Goal: Task Accomplishment & Management: Use online tool/utility

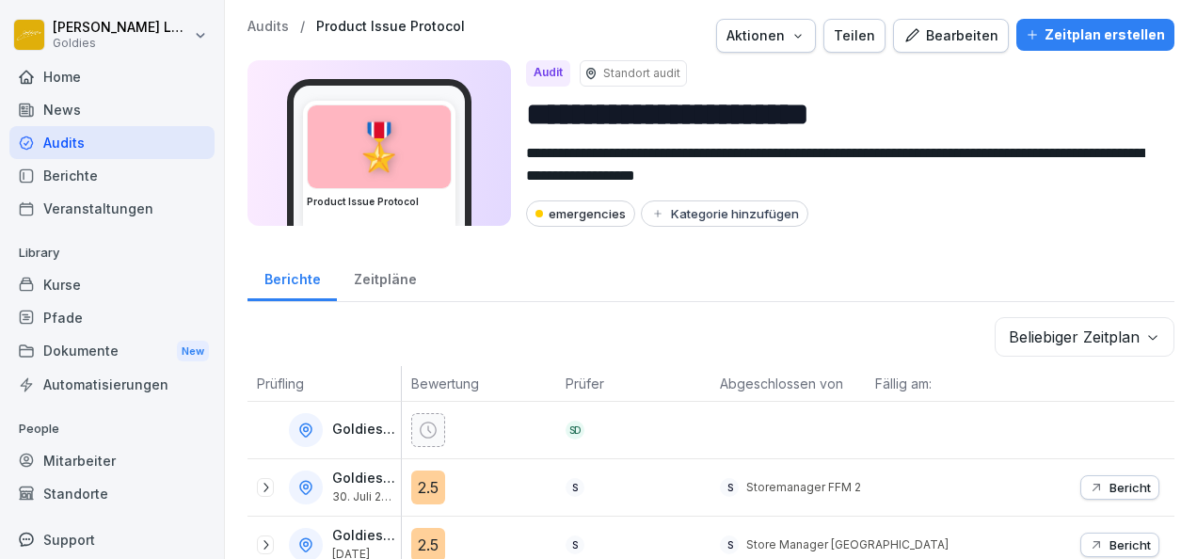
click at [112, 280] on div "Kurse" at bounding box center [111, 284] width 205 height 33
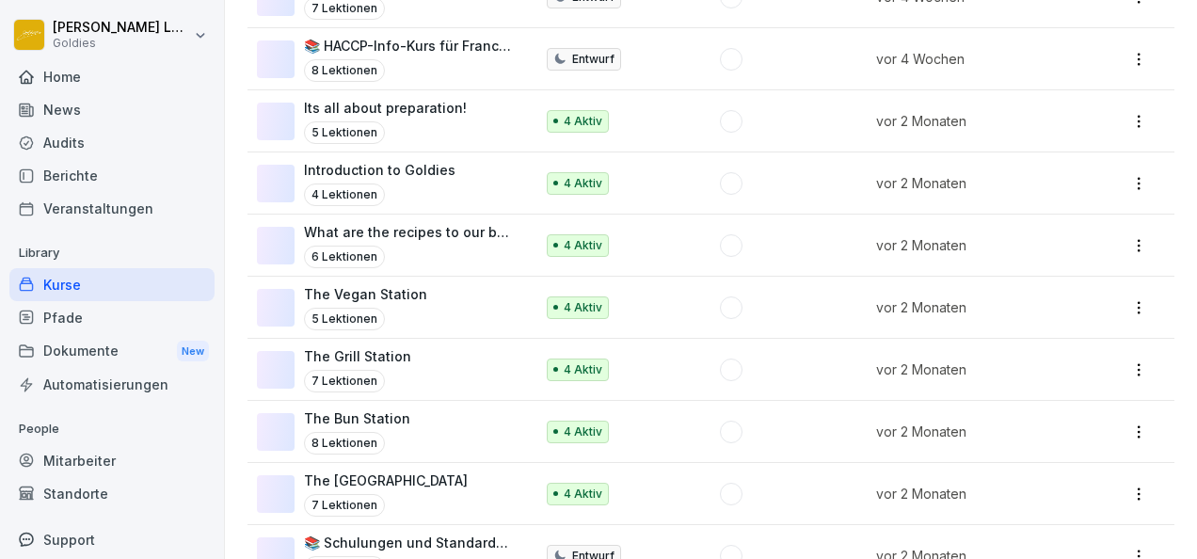
scroll to position [522, 0]
click at [521, 312] on td "The Vegan Station 5 Lektionen" at bounding box center [393, 307] width 290 height 62
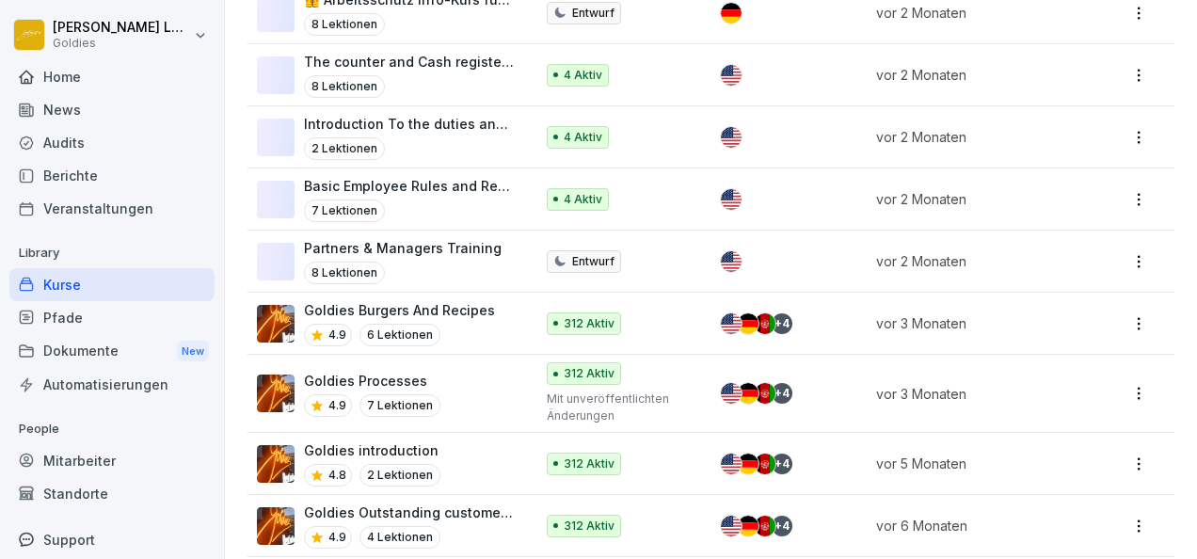
scroll to position [1190, 0]
click at [463, 326] on div "4.9 6 Lektionen" at bounding box center [399, 334] width 191 height 23
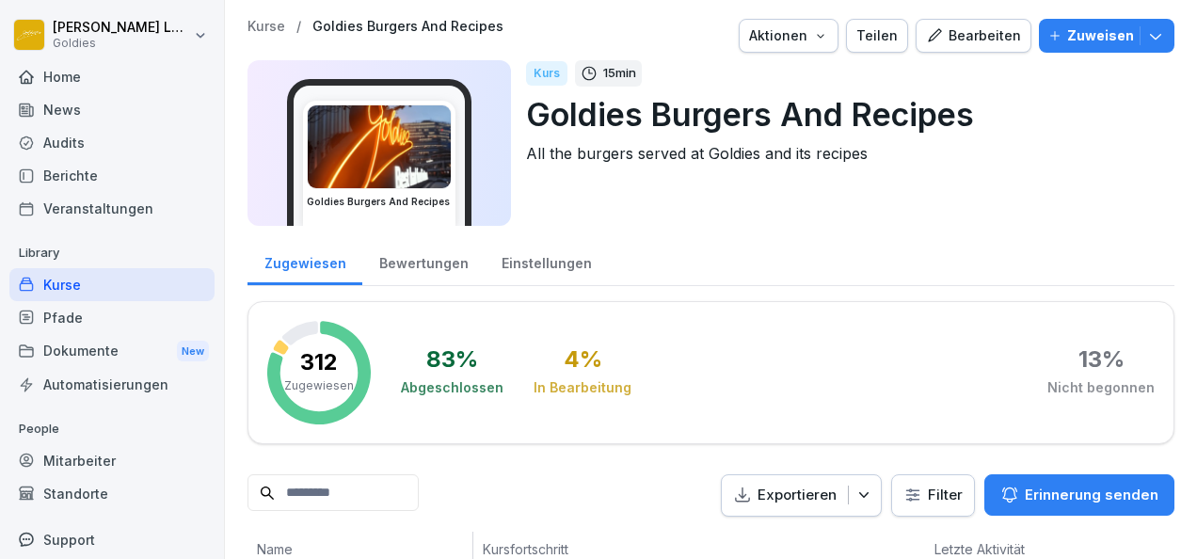
click at [984, 32] on div "Bearbeiten" at bounding box center [973, 35] width 95 height 21
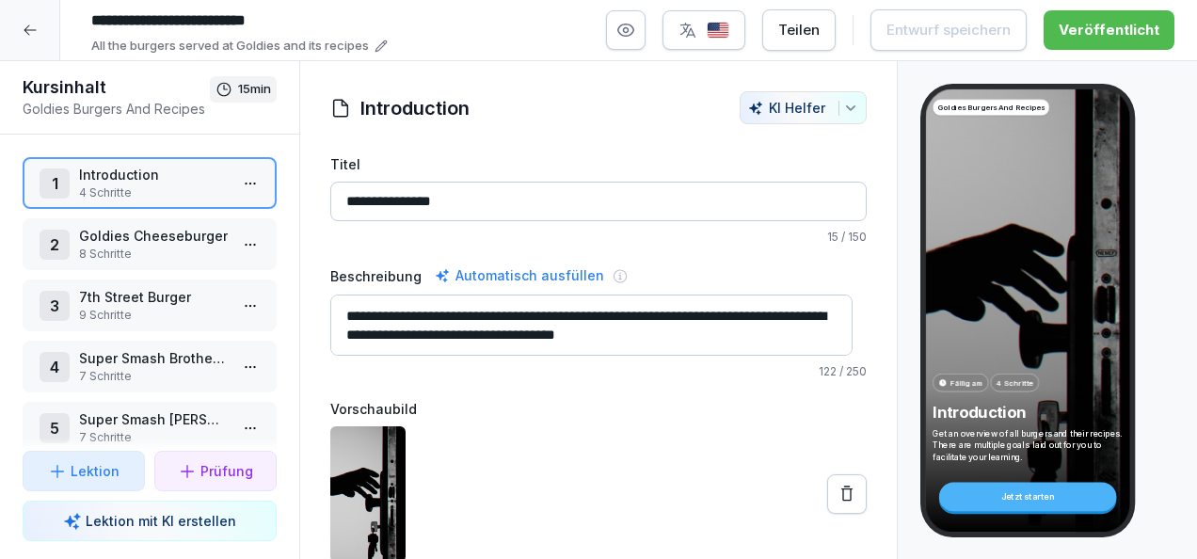
scroll to position [99, 0]
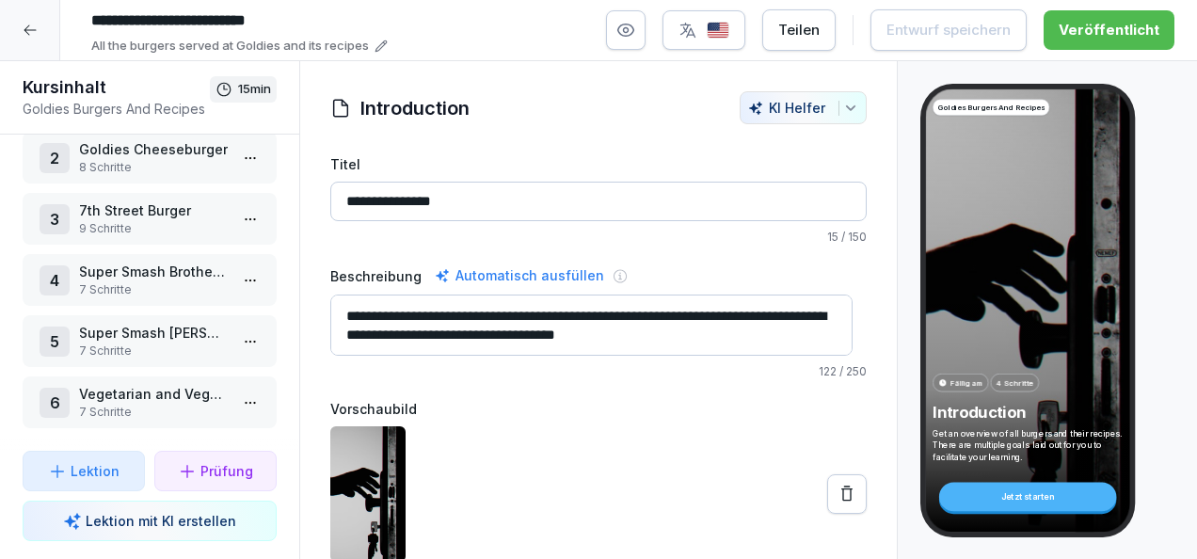
click at [164, 404] on p "7 Schritte" at bounding box center [153, 412] width 149 height 17
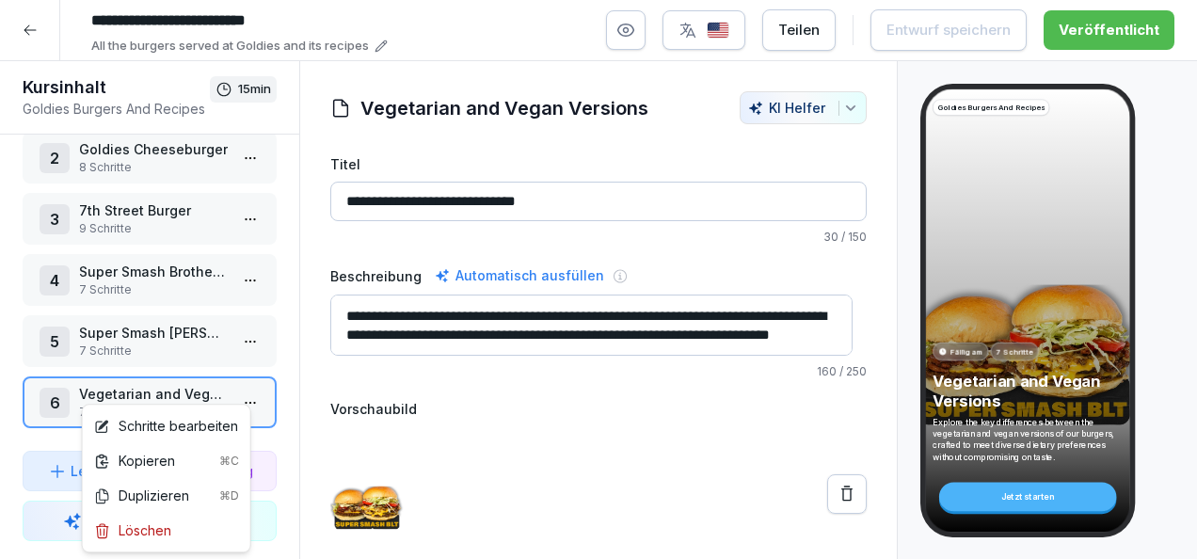
click at [231, 386] on html "**********" at bounding box center [598, 279] width 1197 height 559
click at [160, 425] on div "Schritte bearbeiten" at bounding box center [166, 426] width 144 height 20
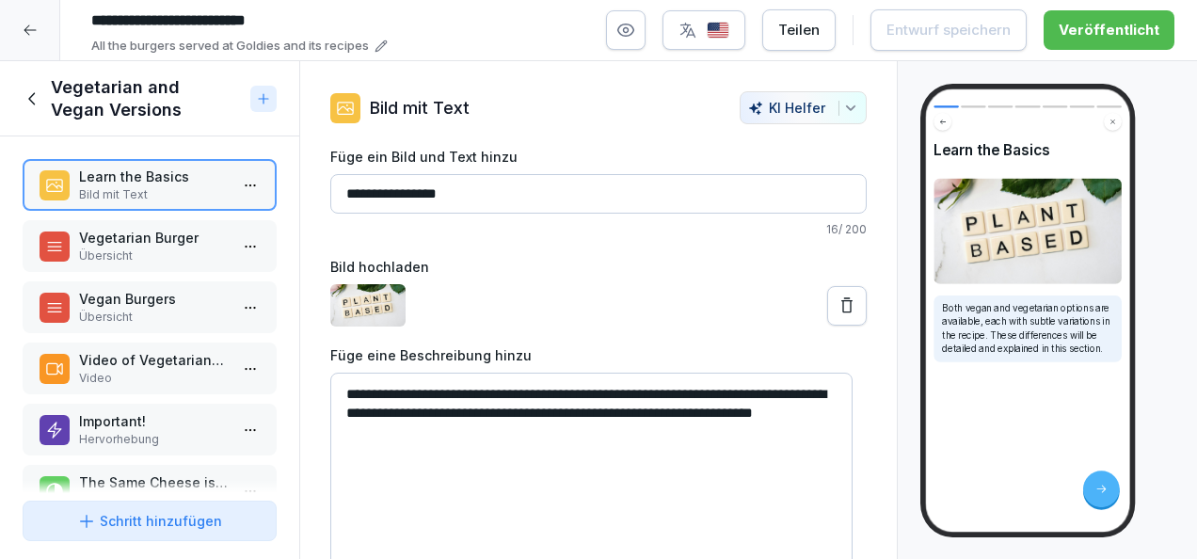
click at [29, 44] on div at bounding box center [30, 30] width 60 height 60
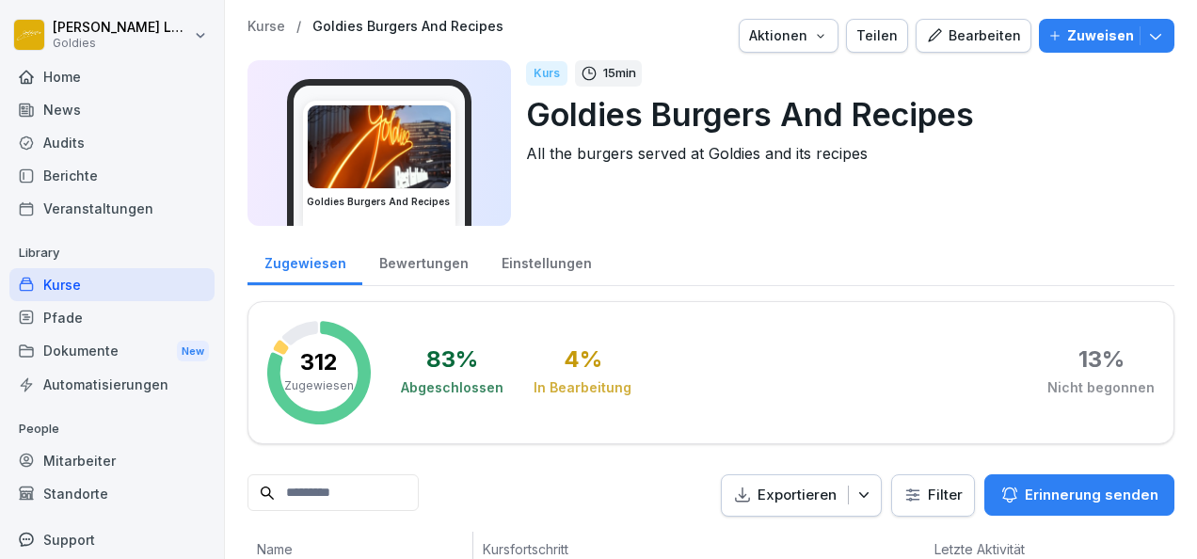
click at [29, 44] on html "Karolina Loska Goldies Home News Audits Berichte Veranstaltungen Library Kurse …" at bounding box center [598, 279] width 1197 height 559
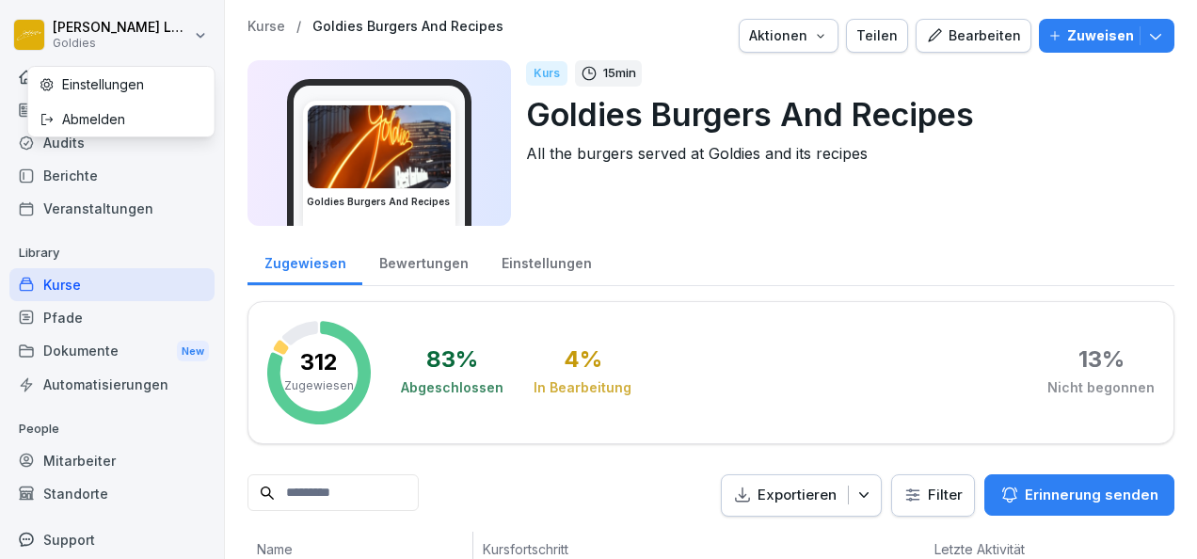
click at [79, 284] on html "Karolina Loska Goldies Home News Audits Berichte Veranstaltungen Library Kurse …" at bounding box center [598, 279] width 1197 height 559
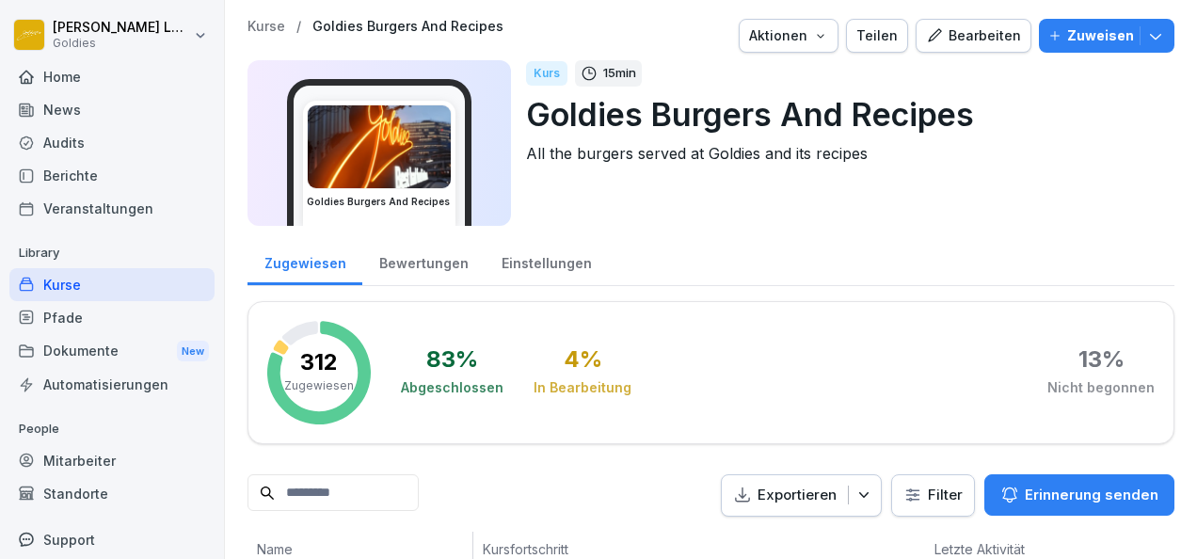
click at [55, 283] on div "Kurse" at bounding box center [111, 284] width 205 height 33
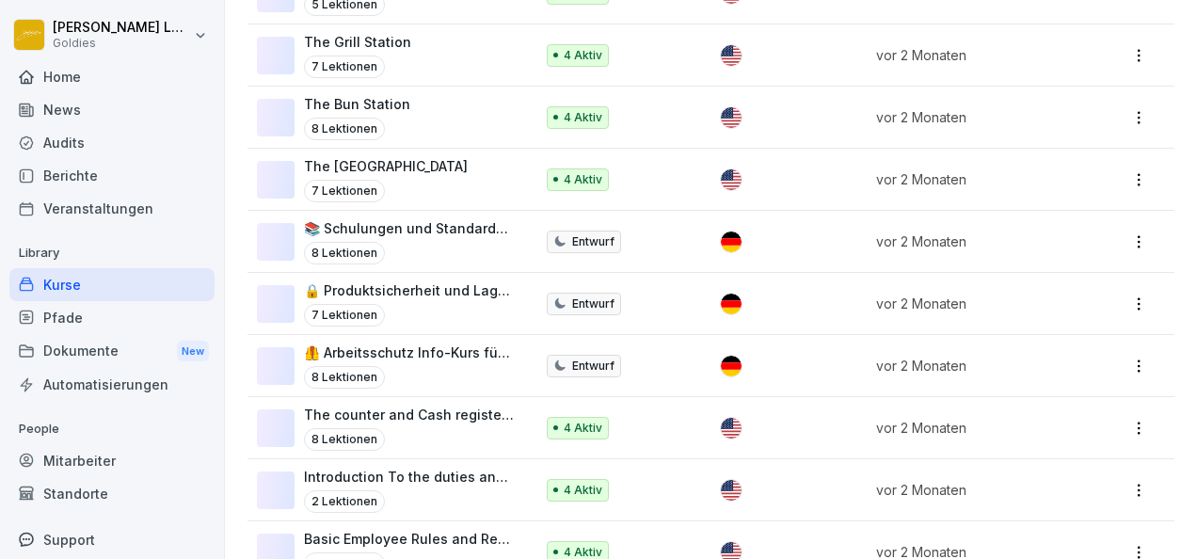
scroll to position [727, 0]
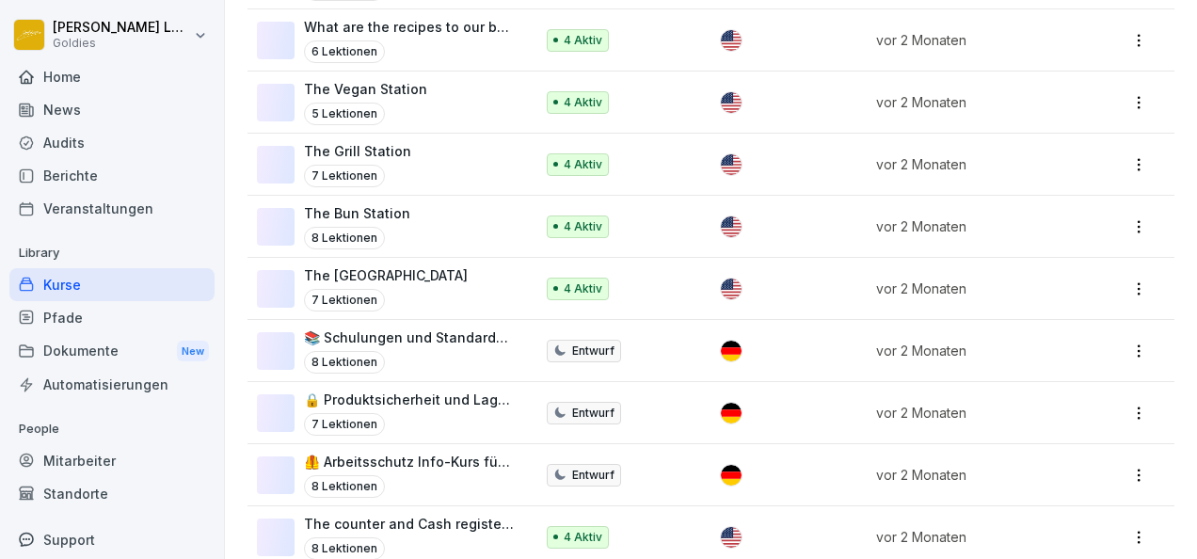
click at [441, 280] on div "The Fryer Station 7 Lektionen" at bounding box center [386, 288] width 258 height 46
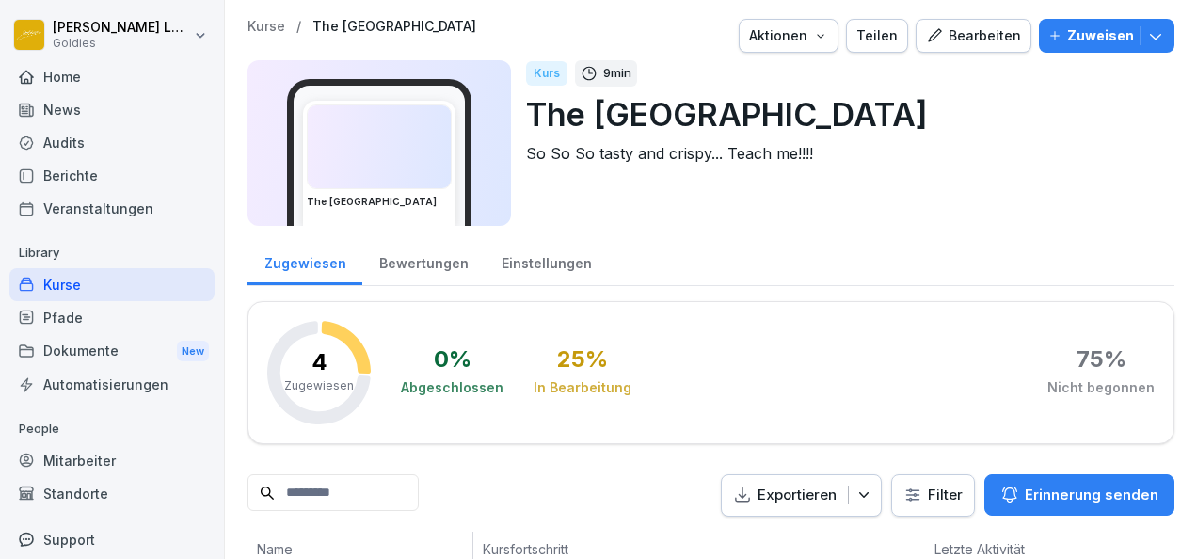
click at [989, 36] on div "Bearbeiten" at bounding box center [973, 35] width 95 height 21
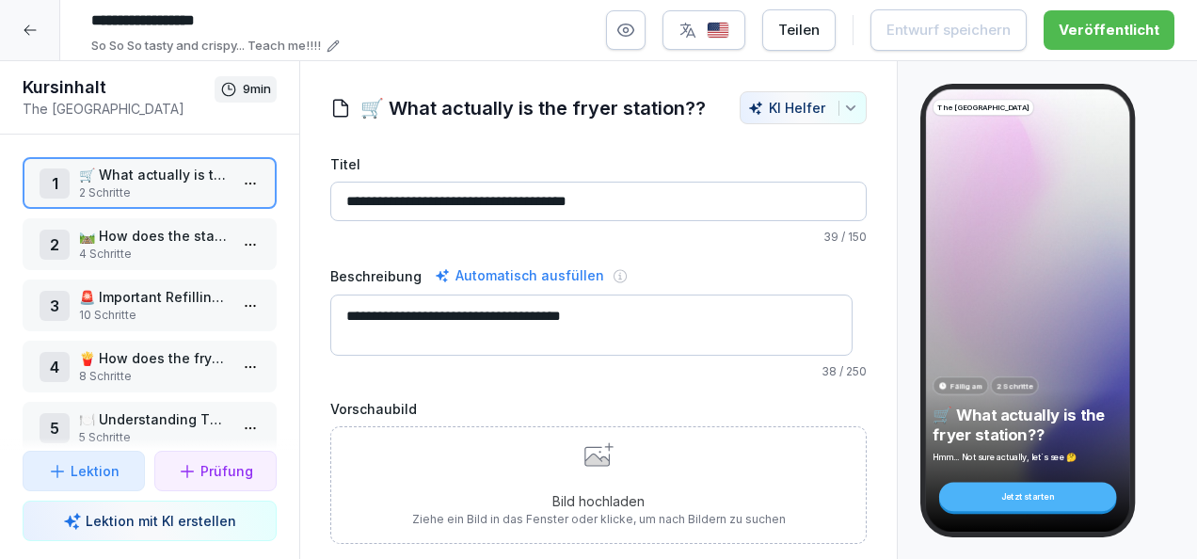
click at [126, 260] on p "4 Schritte" at bounding box center [153, 254] width 149 height 17
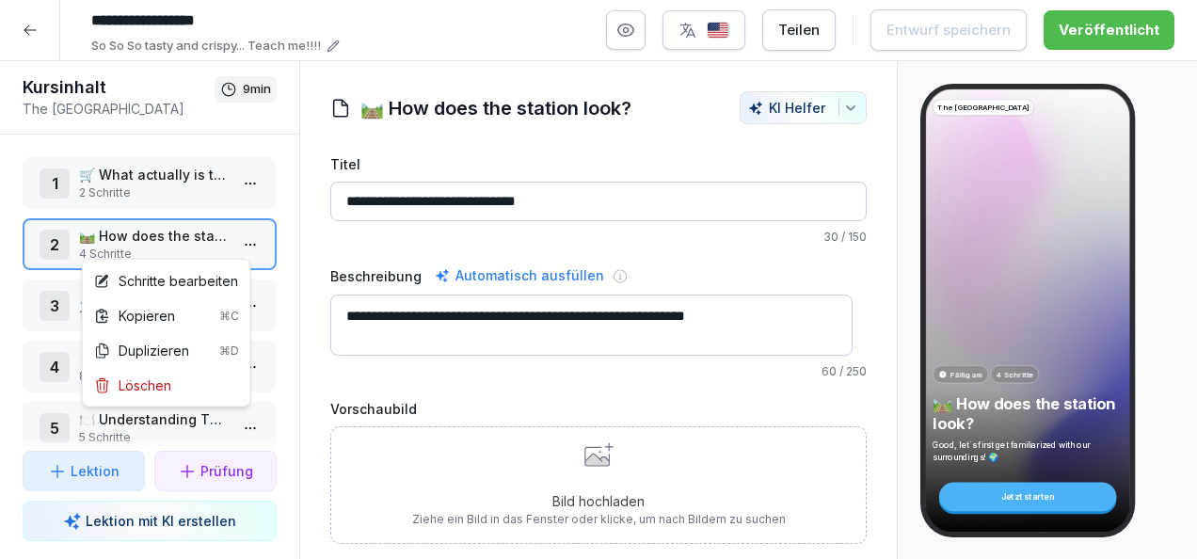
click at [232, 245] on html "**********" at bounding box center [598, 279] width 1197 height 559
click at [188, 279] on div "Schritte bearbeiten" at bounding box center [166, 281] width 144 height 20
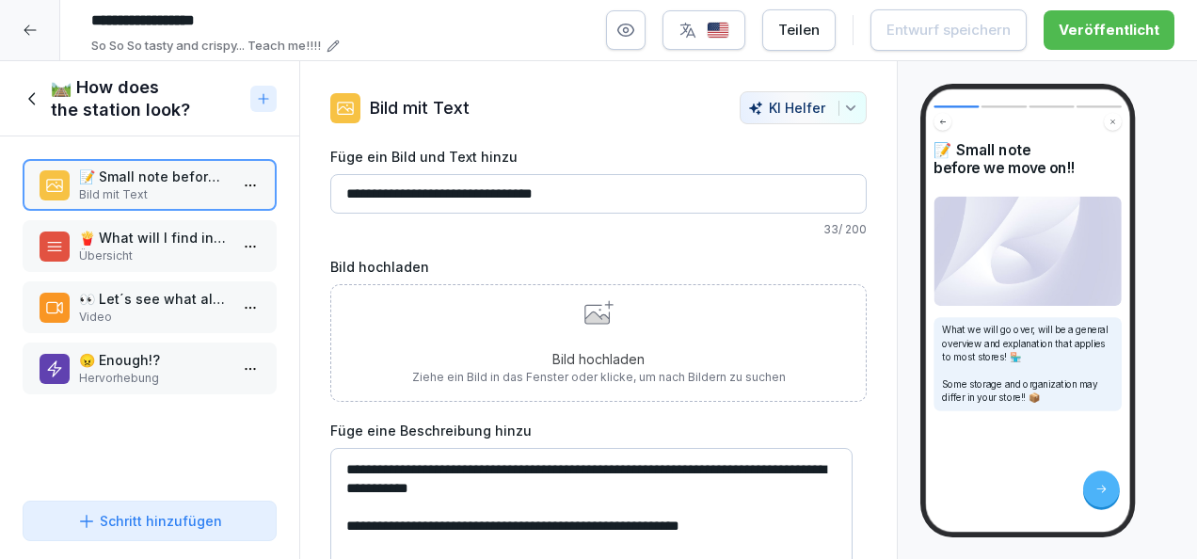
click at [31, 25] on icon at bounding box center [30, 30] width 15 height 15
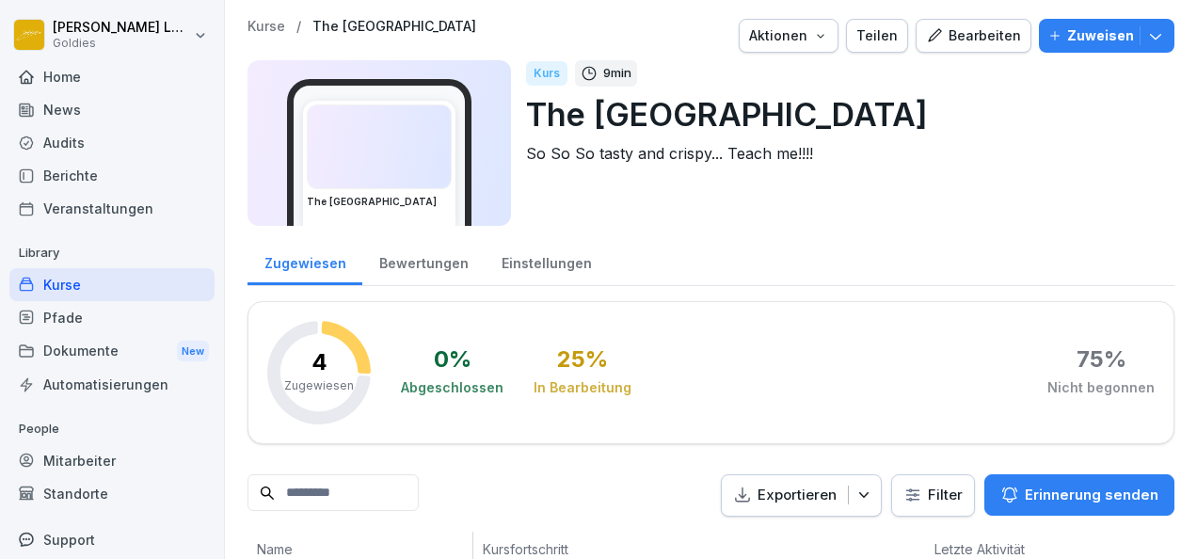
click at [967, 36] on div "Bearbeiten" at bounding box center [973, 35] width 95 height 21
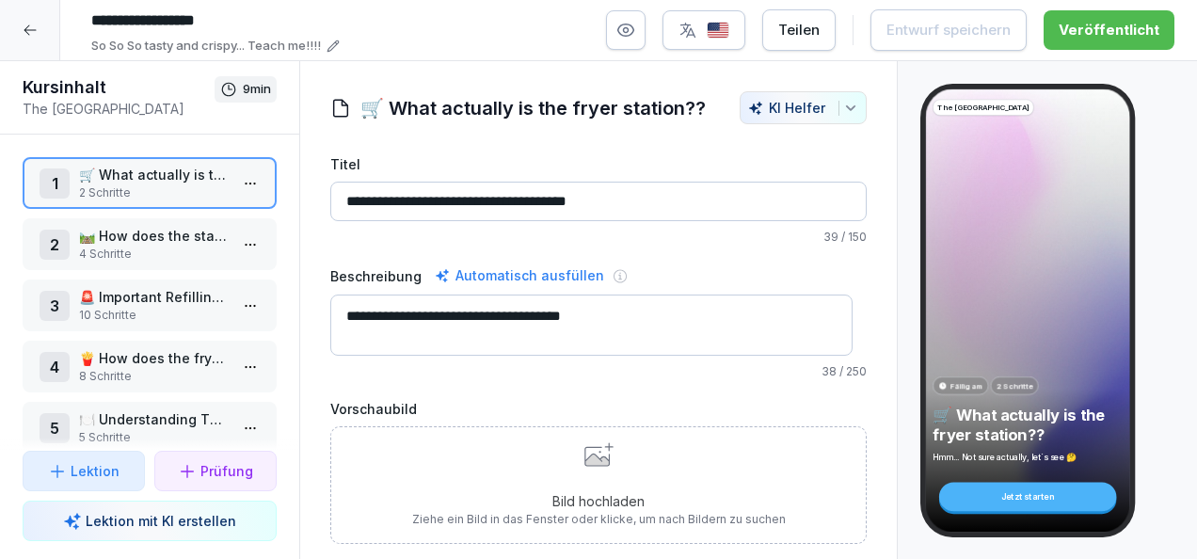
click at [160, 308] on p "10 Schritte" at bounding box center [153, 315] width 149 height 17
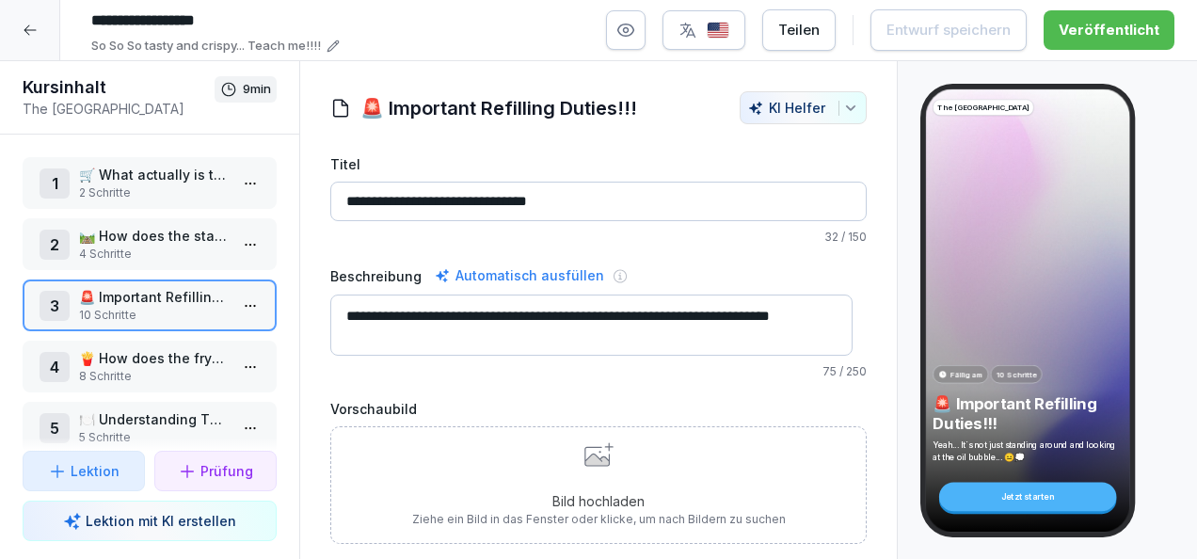
scroll to position [79, 0]
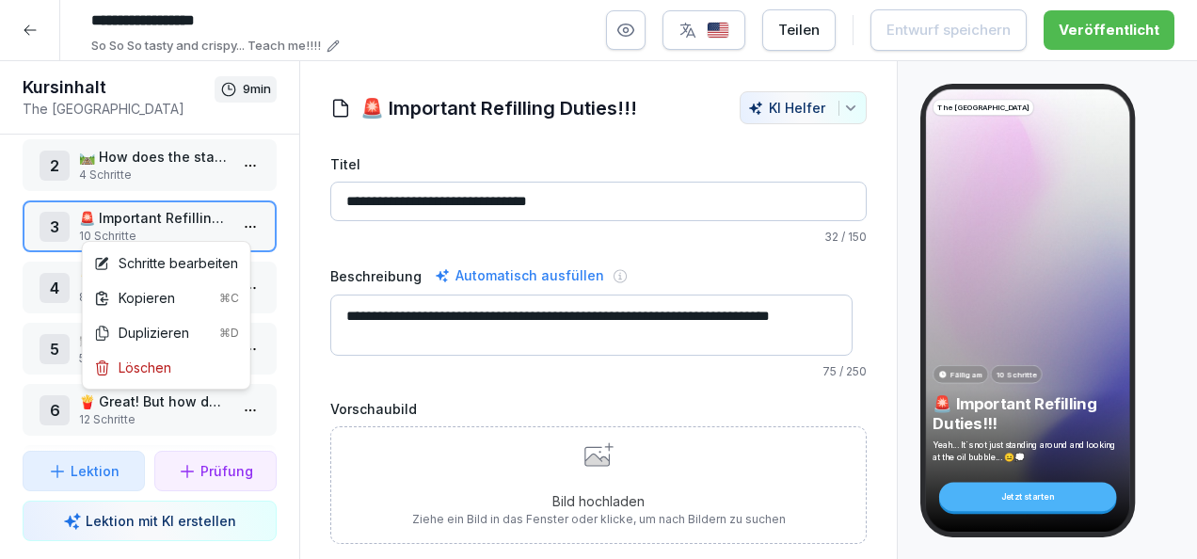
click at [232, 228] on html "**********" at bounding box center [598, 279] width 1197 height 559
click at [196, 257] on div "Schritte bearbeiten" at bounding box center [166, 263] width 144 height 20
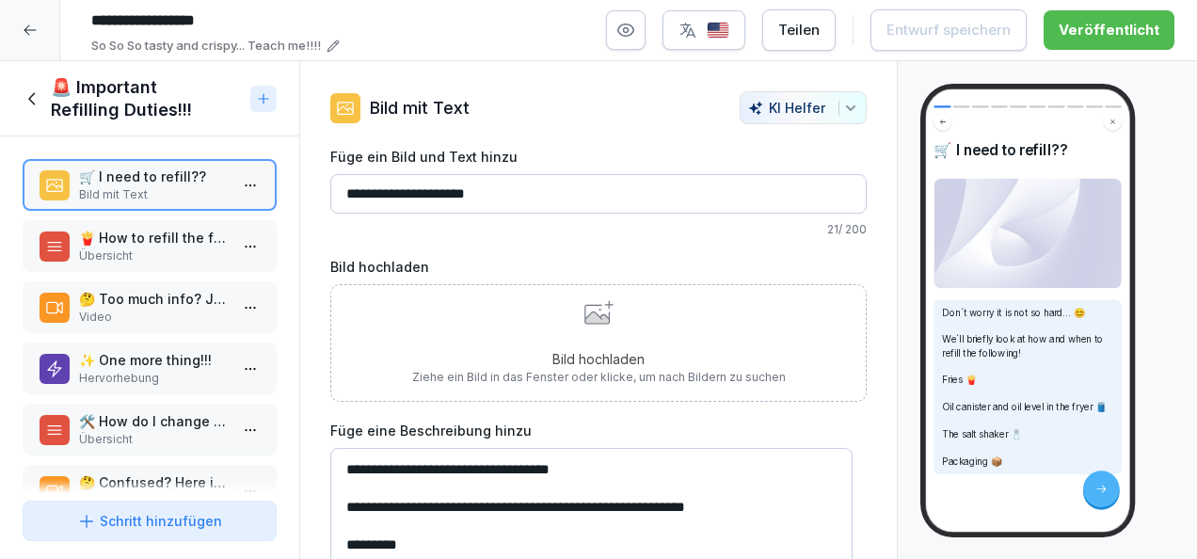
click at [34, 92] on icon at bounding box center [31, 98] width 7 height 12
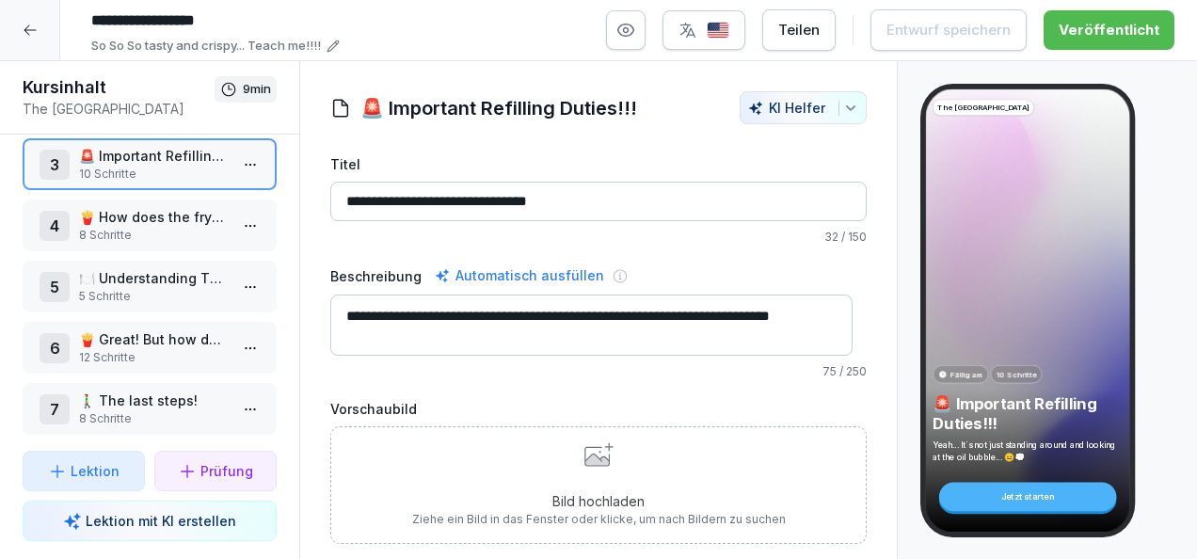
scroll to position [160, 0]
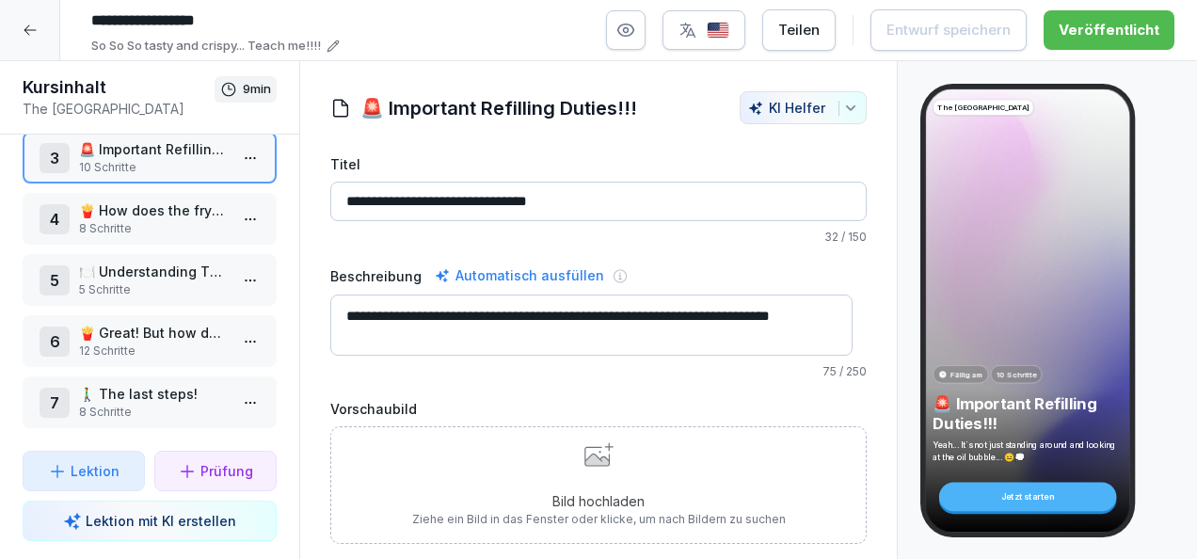
click at [152, 323] on p "🍟 Great! But how do we fry the fries?" at bounding box center [153, 333] width 149 height 20
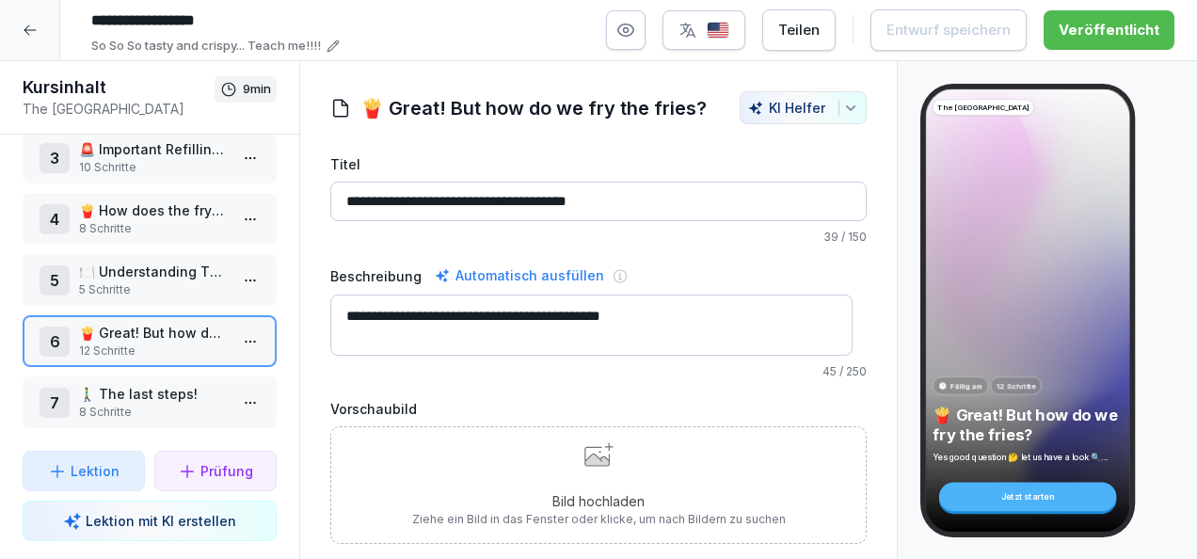
click at [168, 323] on p "🍟 Great! But how do we fry the fries?" at bounding box center [153, 333] width 149 height 20
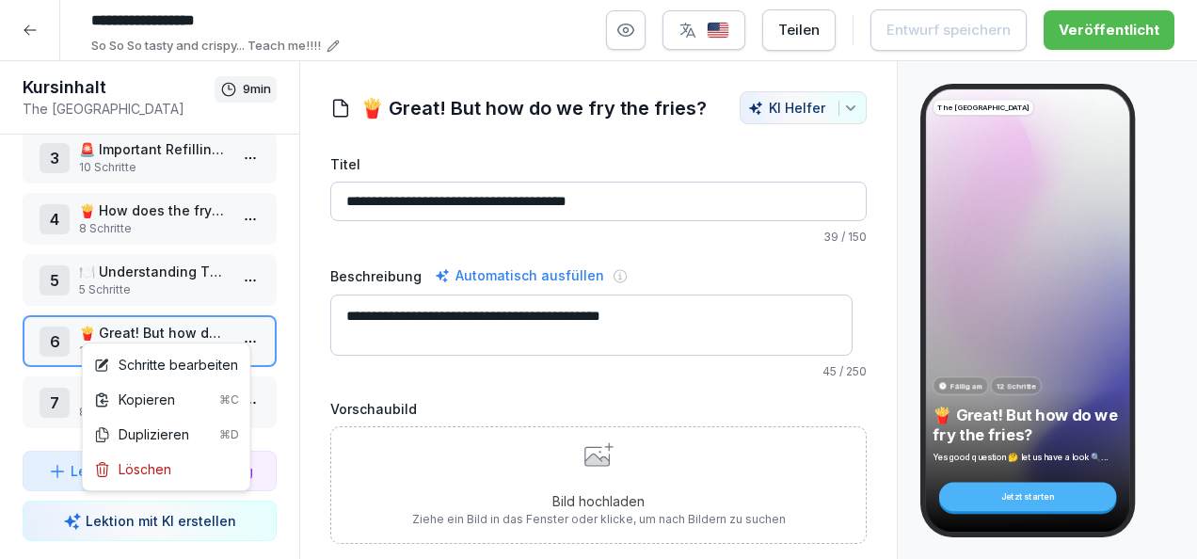
click at [238, 323] on html "**********" at bounding box center [598, 279] width 1197 height 559
click at [203, 365] on div "Schritte bearbeiten" at bounding box center [166, 365] width 144 height 20
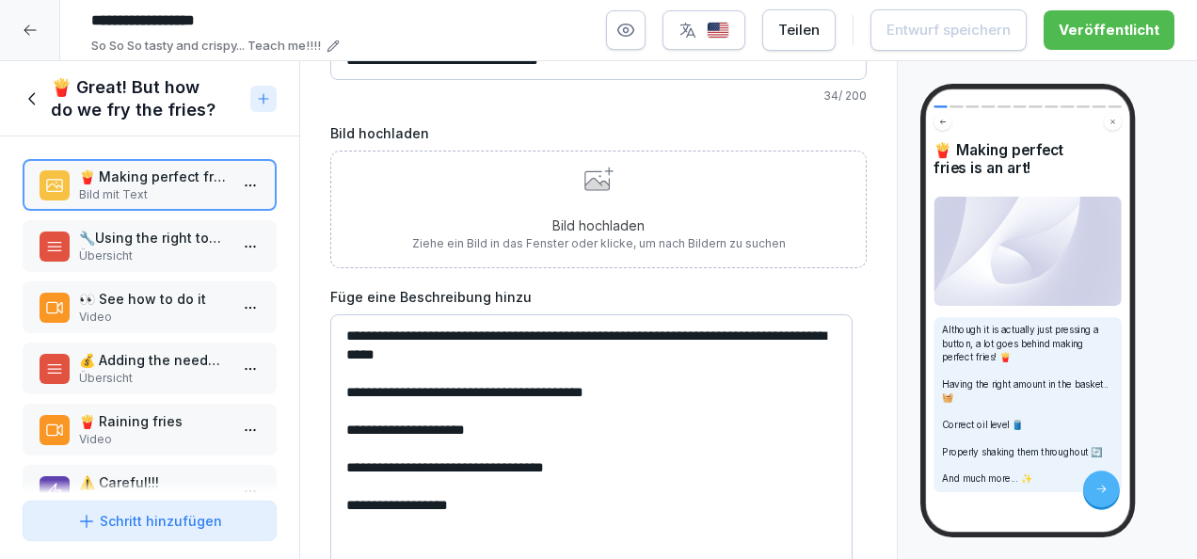
scroll to position [183, 0]
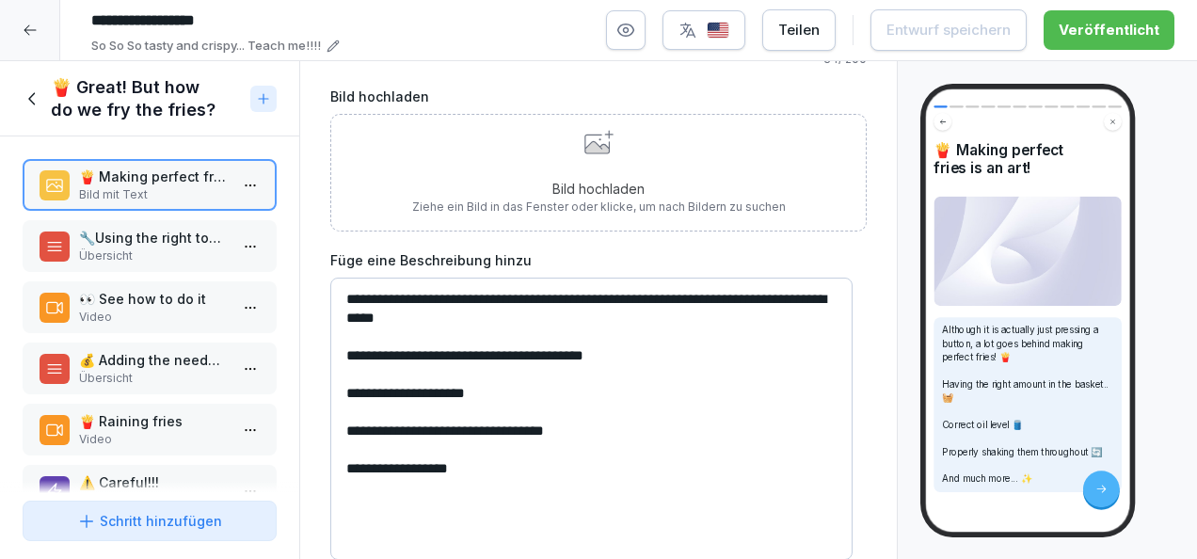
click at [183, 245] on p "🔧Using the right tools!" at bounding box center [153, 238] width 149 height 20
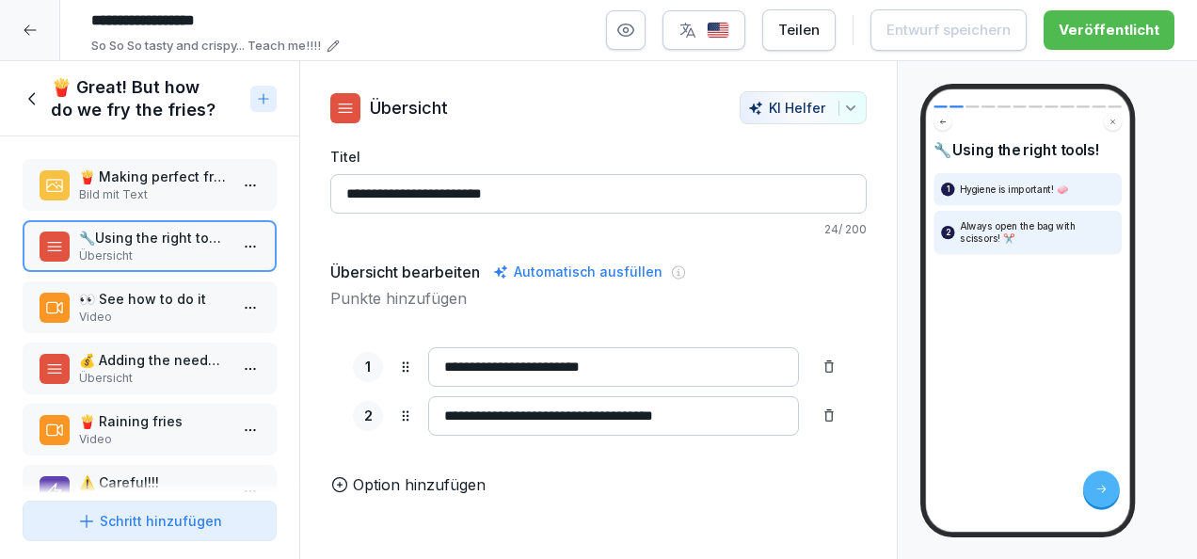
click at [137, 312] on p "Video" at bounding box center [153, 317] width 149 height 17
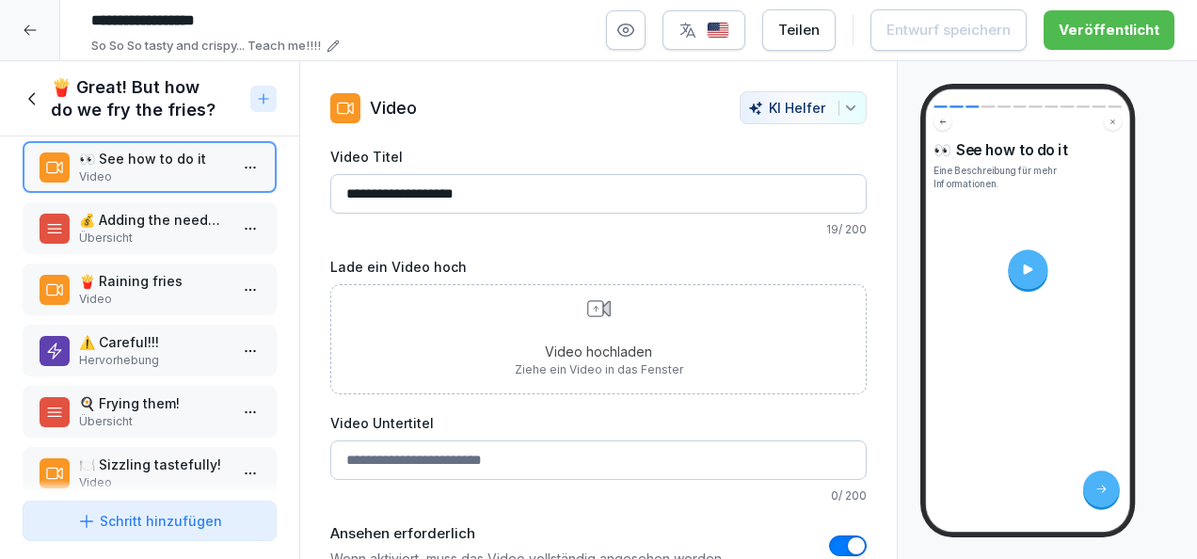
scroll to position [141, 0]
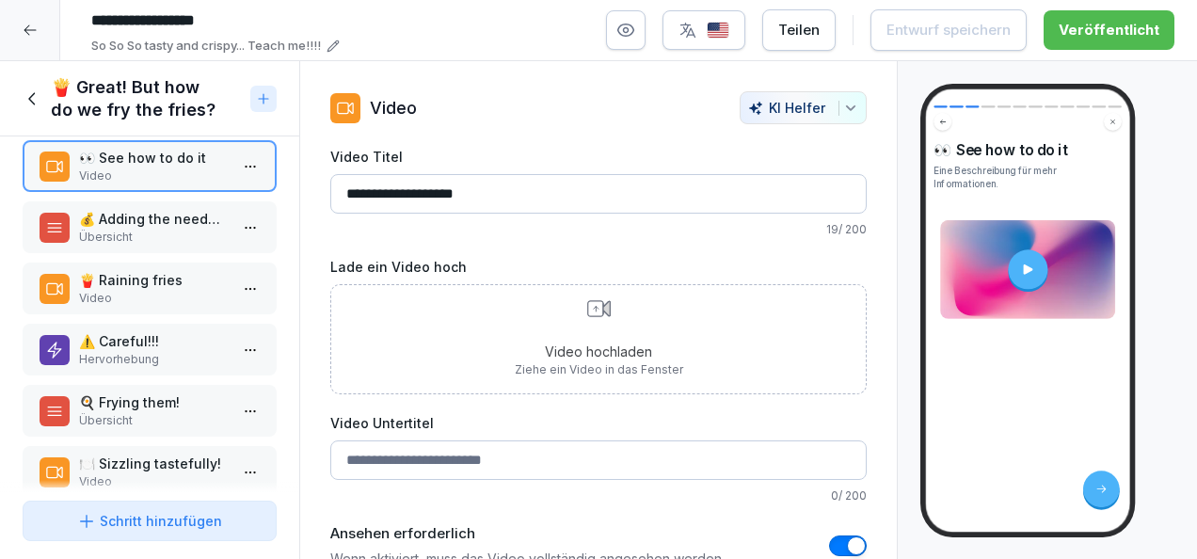
click at [149, 241] on p "Übersicht" at bounding box center [153, 237] width 149 height 17
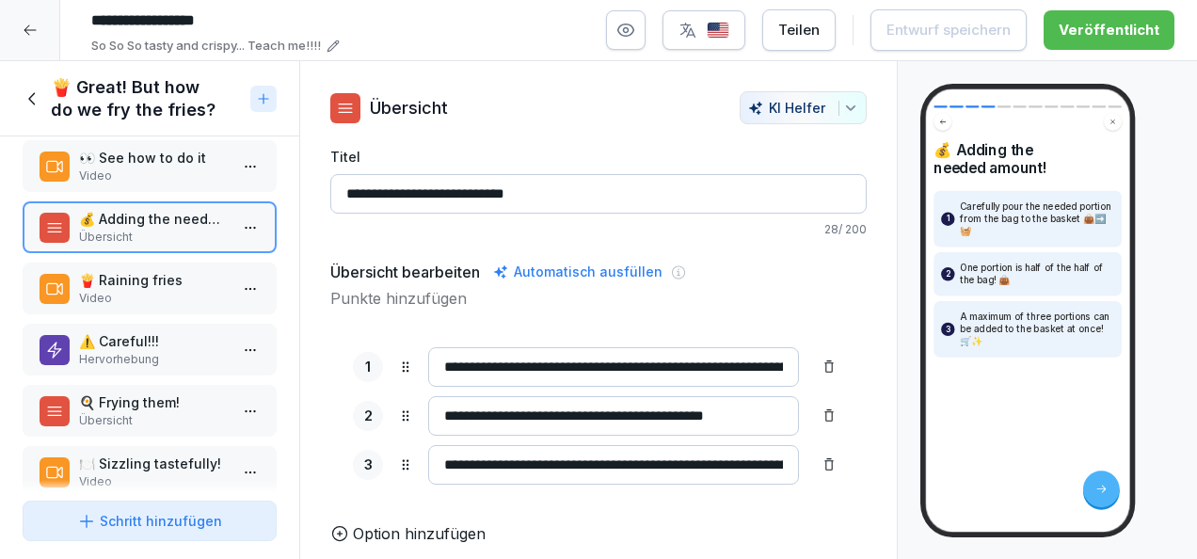
scroll to position [10, 0]
click at [160, 281] on p "🍟 Raining fries" at bounding box center [153, 280] width 149 height 20
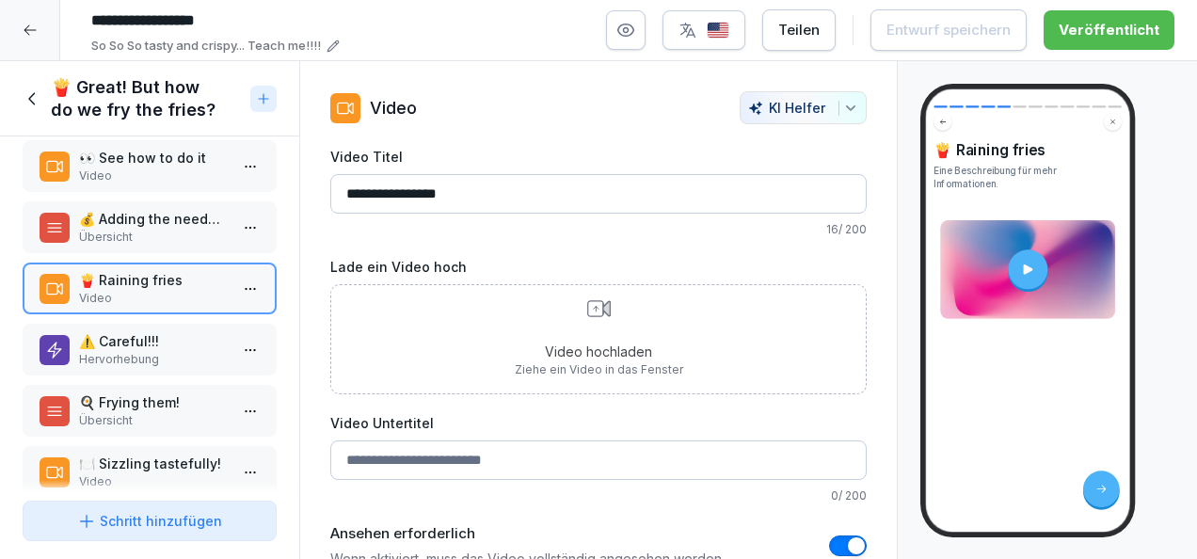
click at [151, 345] on p "⚠️ Careful!!!" at bounding box center [153, 341] width 149 height 20
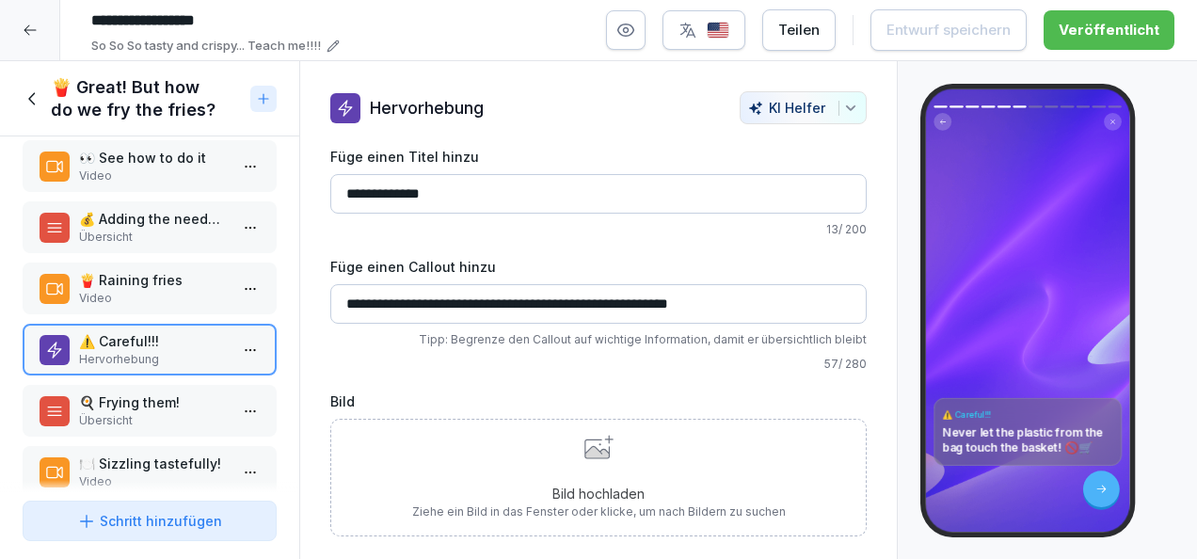
click at [173, 417] on p "Übersicht" at bounding box center [153, 420] width 149 height 17
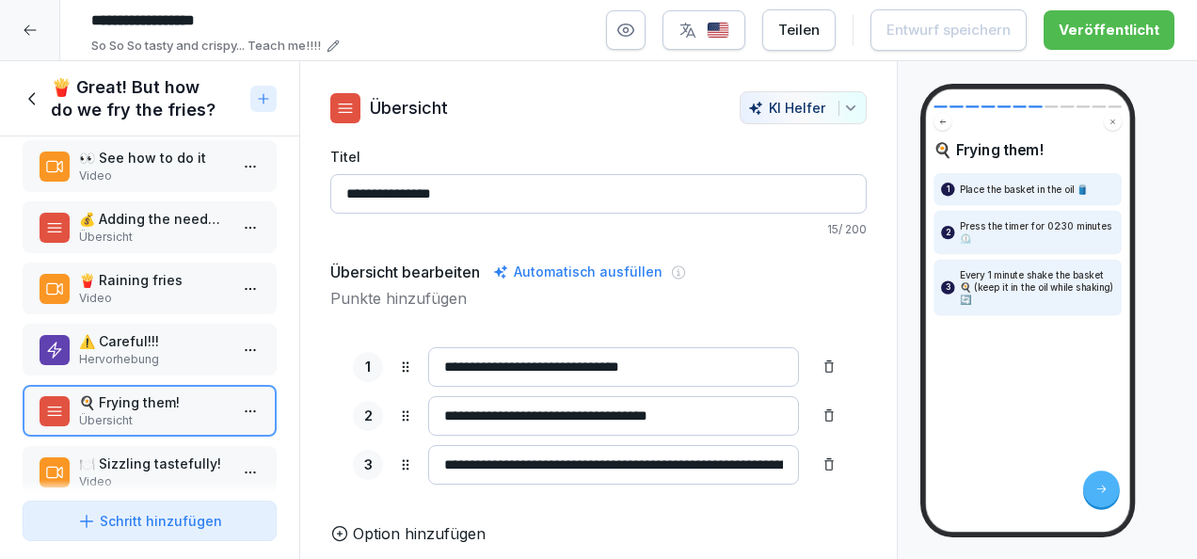
scroll to position [297, 0]
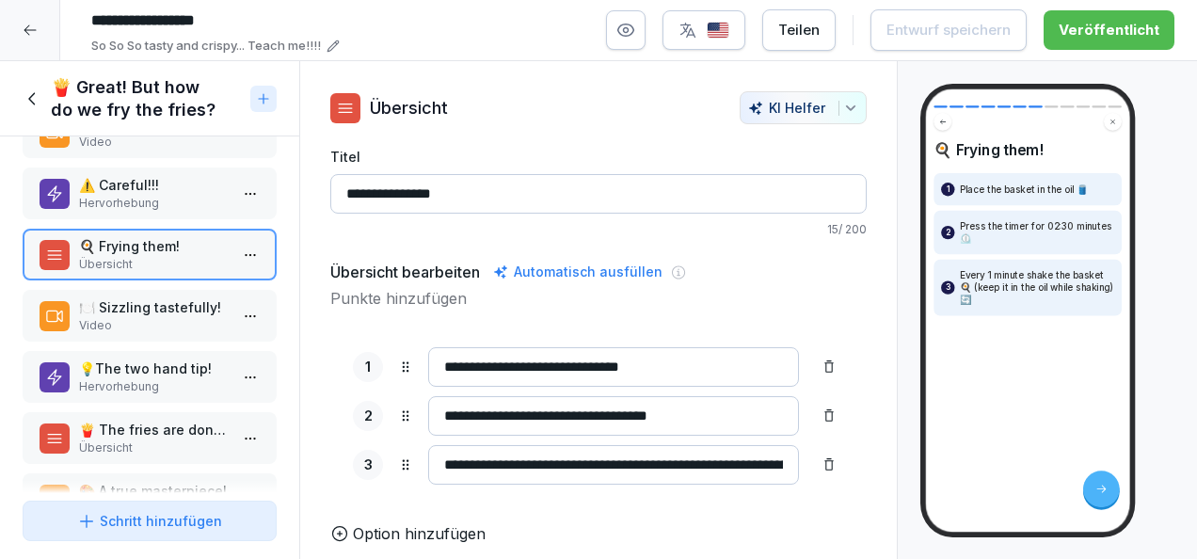
click at [144, 336] on div "🍽️ Sizzling tastefully! Video" at bounding box center [150, 316] width 254 height 52
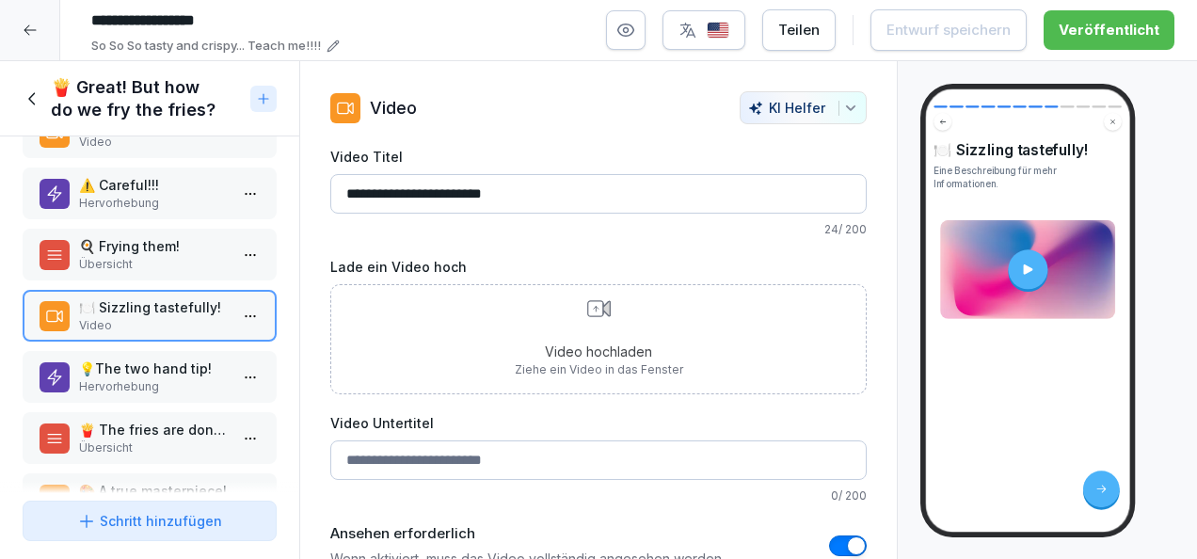
click at [145, 366] on p "💡The two hand tip!" at bounding box center [153, 369] width 149 height 20
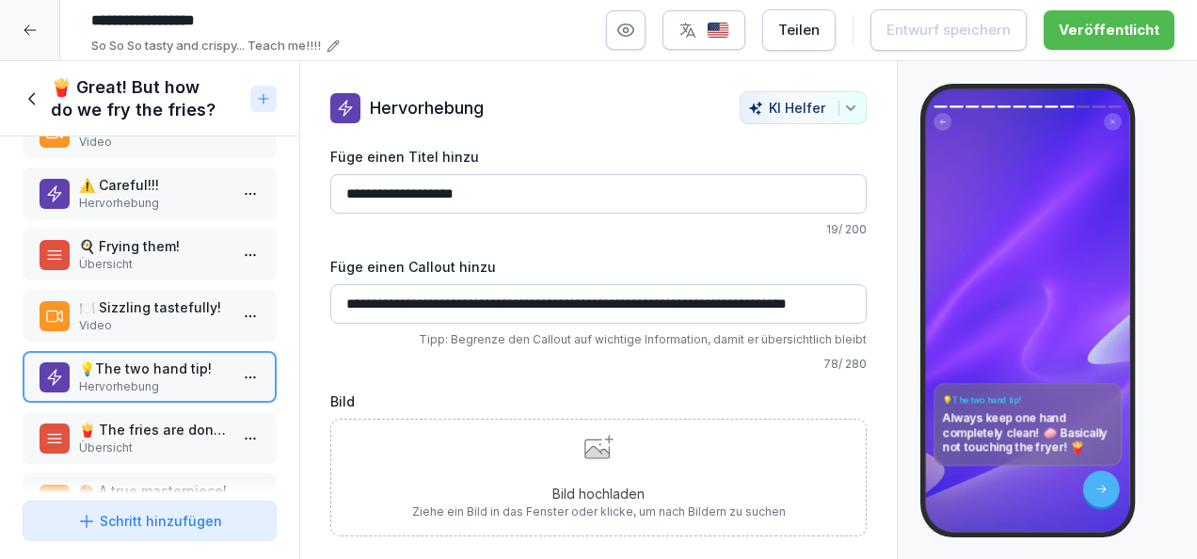
click at [142, 444] on p "Übersicht" at bounding box center [153, 448] width 149 height 17
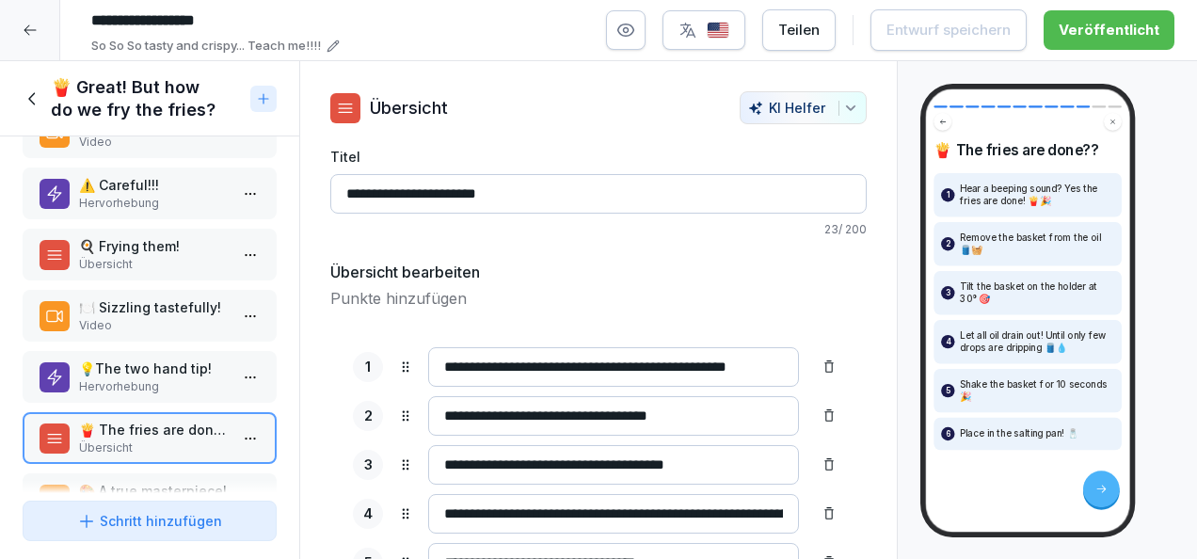
click at [31, 32] on icon at bounding box center [30, 30] width 15 height 15
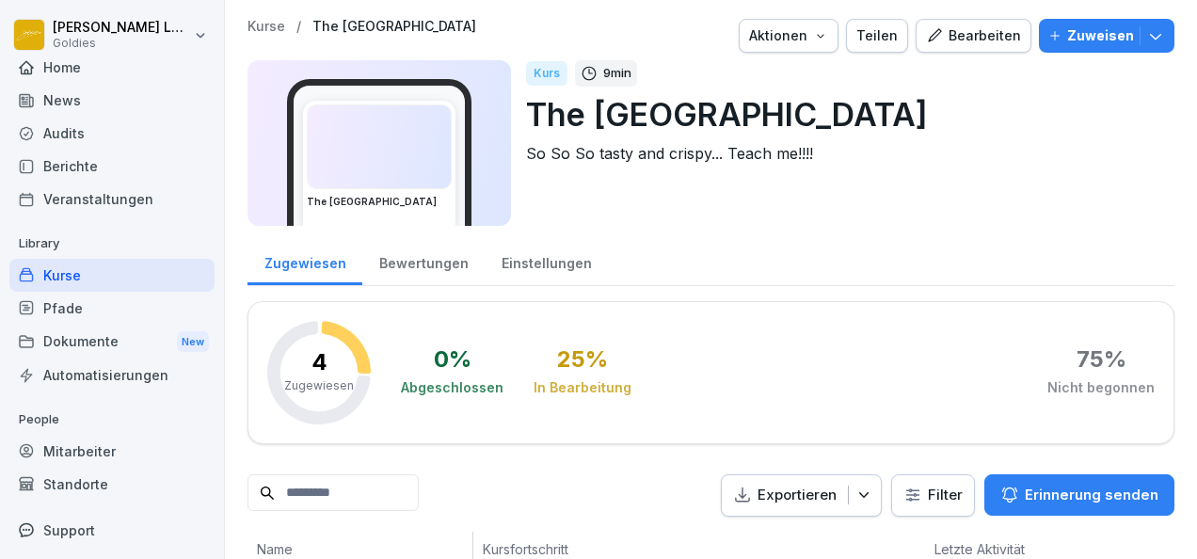
scroll to position [11, 0]
click at [90, 280] on div "Kurse" at bounding box center [111, 273] width 205 height 33
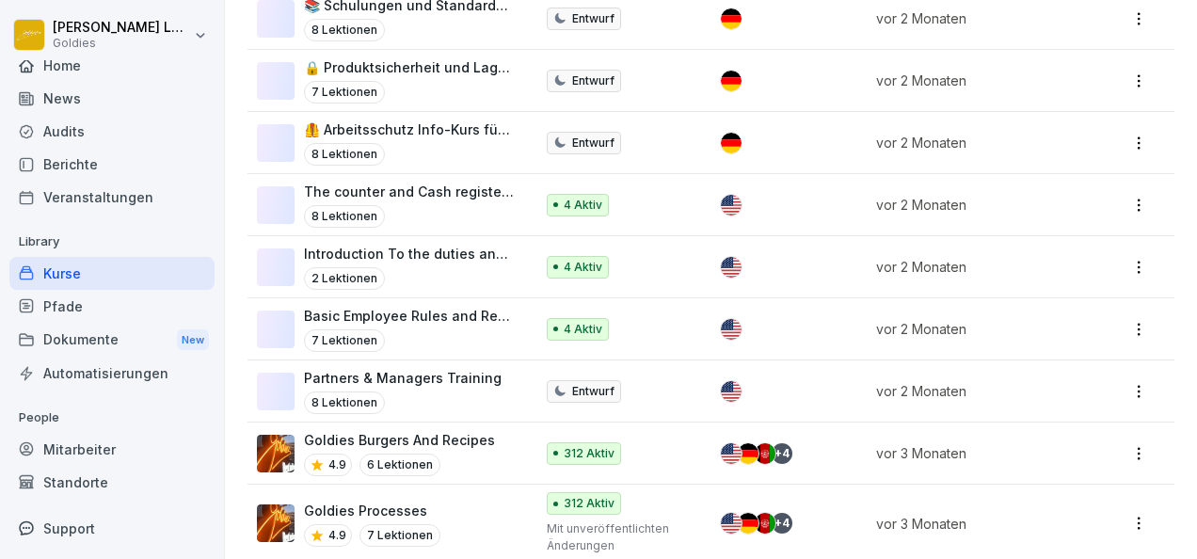
scroll to position [1060, 0]
drag, startPoint x: 495, startPoint y: 442, endPoint x: 456, endPoint y: 427, distance: 42.3
click at [456, 429] on p "Goldies Burgers And Recipes" at bounding box center [399, 439] width 191 height 20
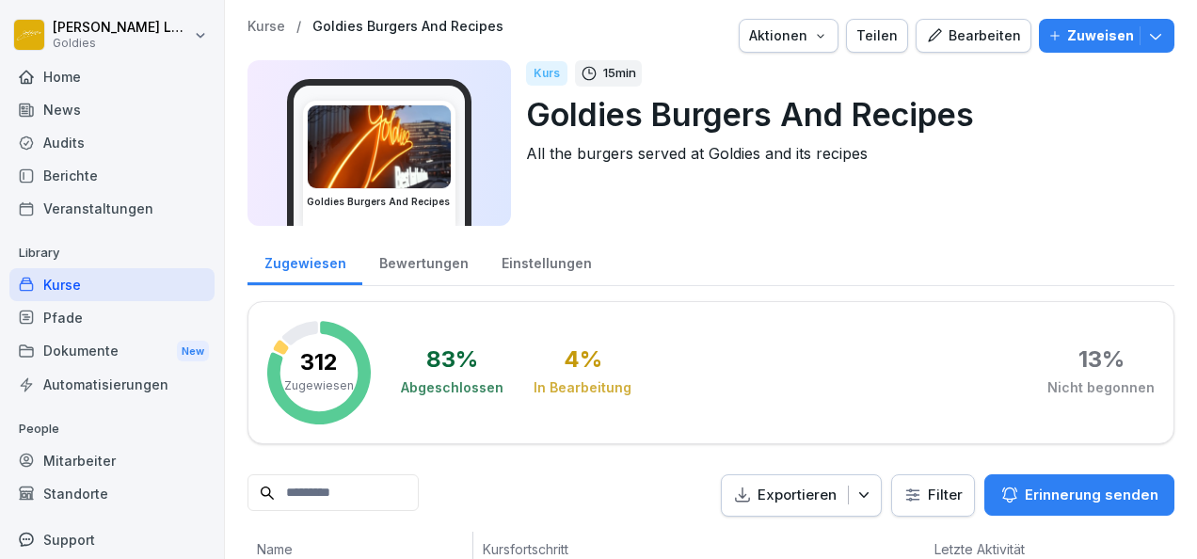
click at [1016, 41] on button "Bearbeiten" at bounding box center [974, 36] width 116 height 34
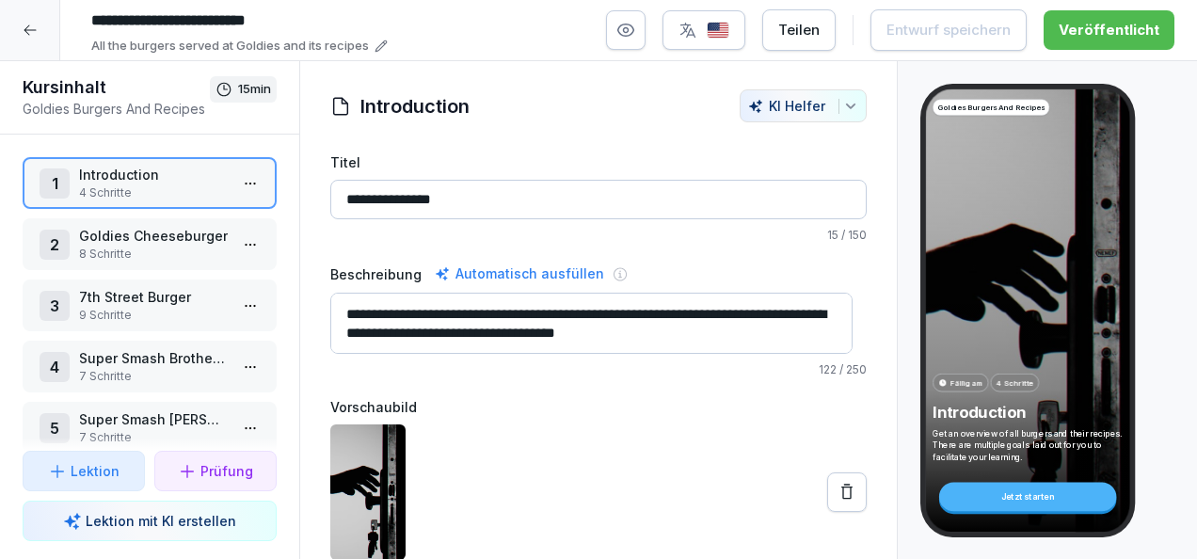
scroll to position [8, 0]
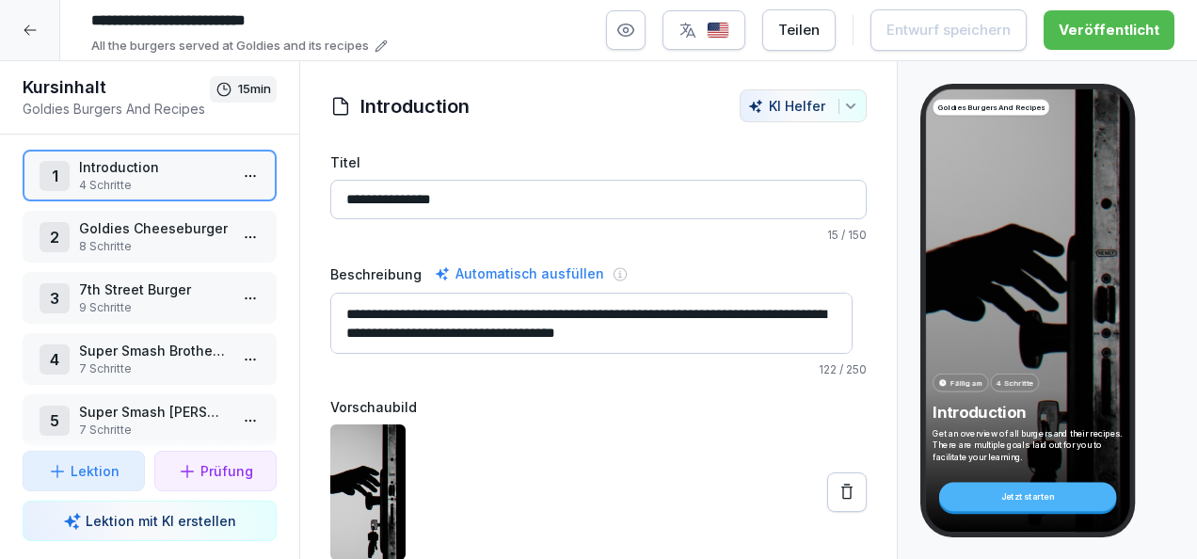
click at [140, 283] on p "7th Street Burger" at bounding box center [153, 290] width 149 height 20
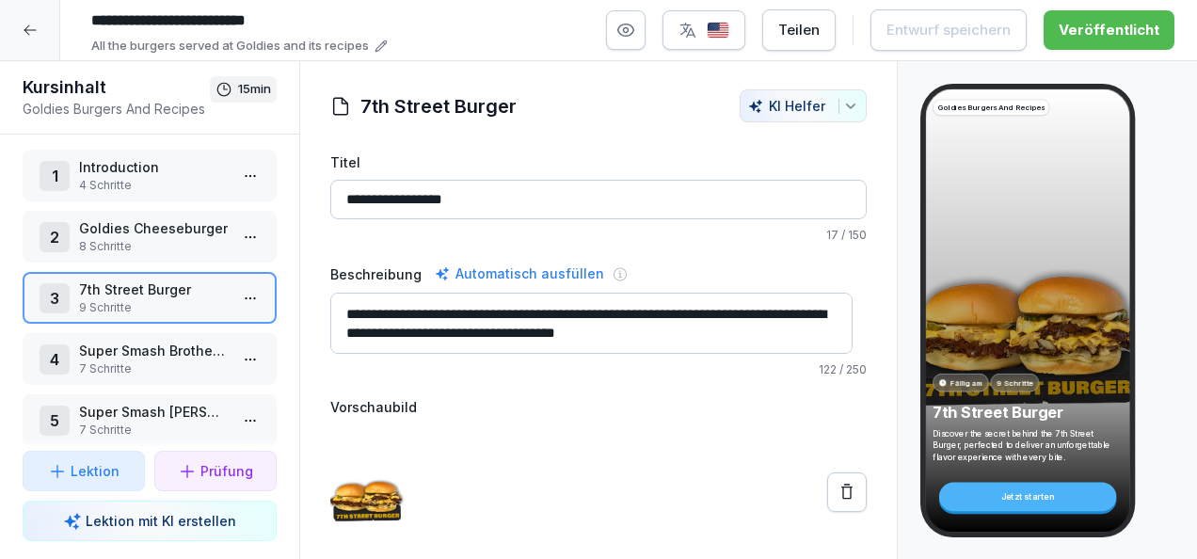
scroll to position [99, 0]
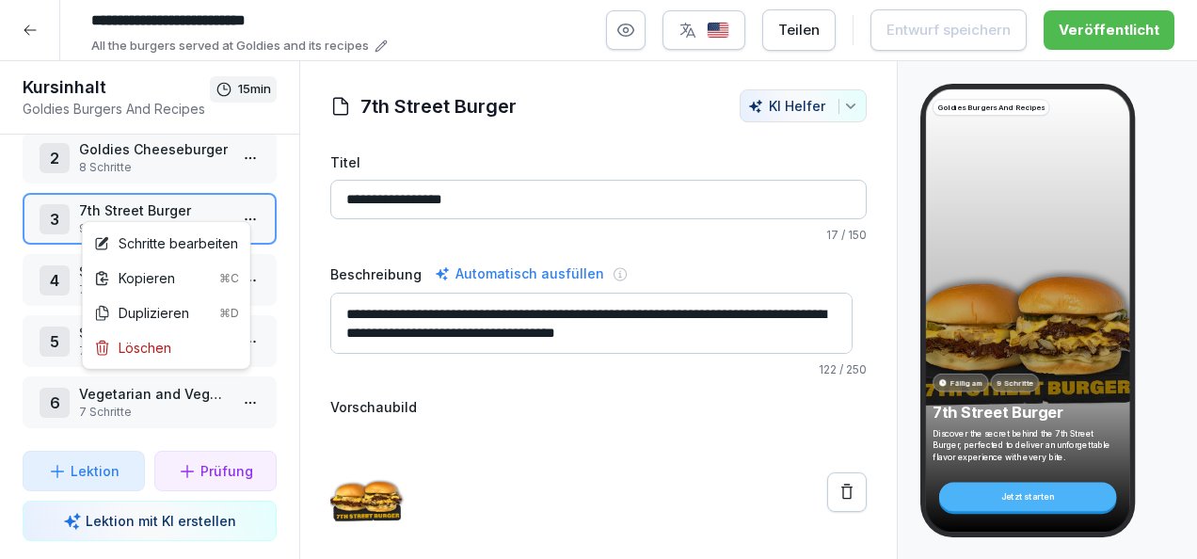
click at [238, 201] on html "**********" at bounding box center [598, 279] width 1197 height 559
click at [198, 239] on div "Schritte bearbeiten" at bounding box center [166, 243] width 144 height 20
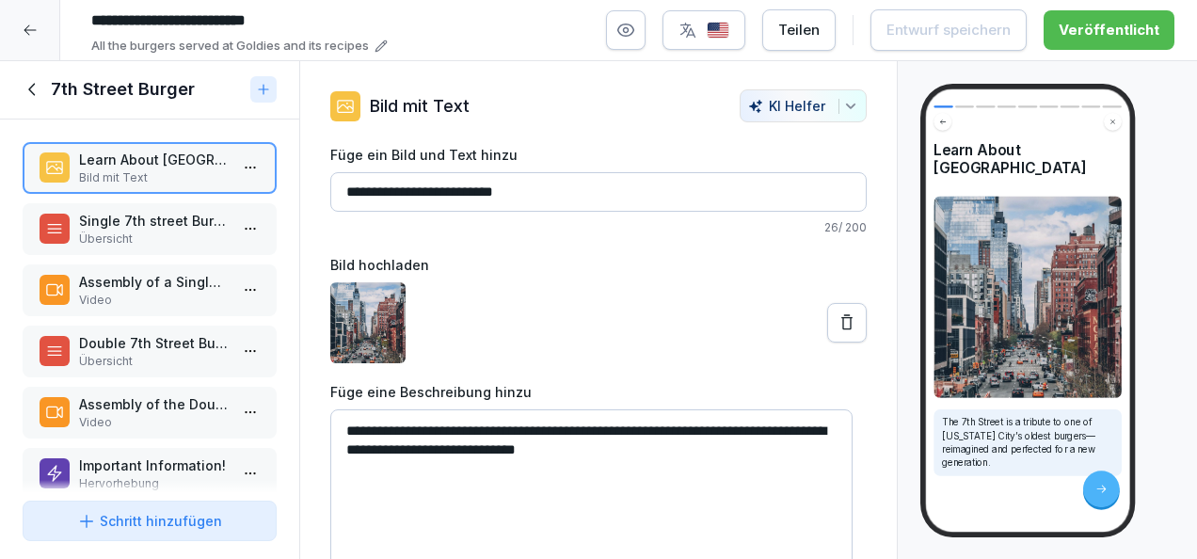
click at [103, 211] on p "Single 7th street Burger" at bounding box center [153, 221] width 149 height 20
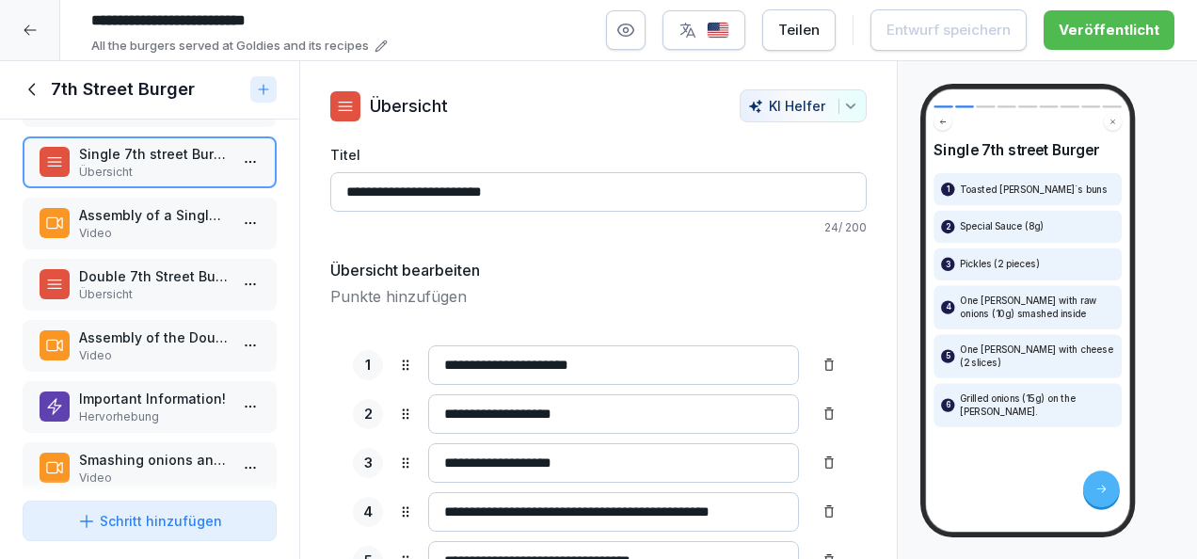
scroll to position [124, 0]
